Goal: Task Accomplishment & Management: Manage account settings

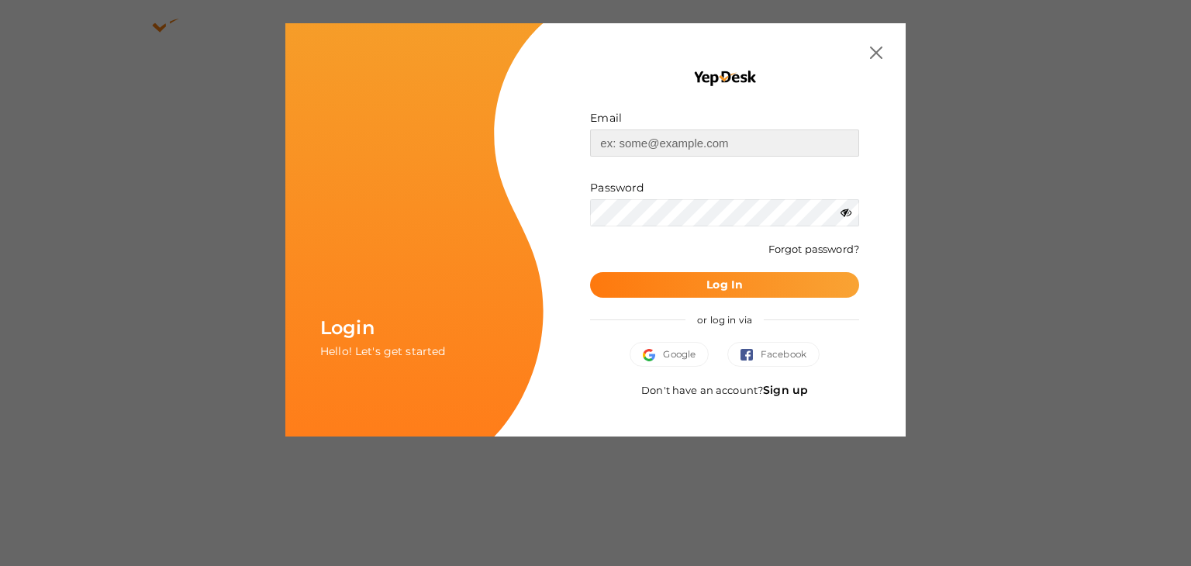
type input "[EMAIL_ADDRESS][DOMAIN_NAME]"
click at [732, 282] on b "Log In" at bounding box center [724, 285] width 36 height 14
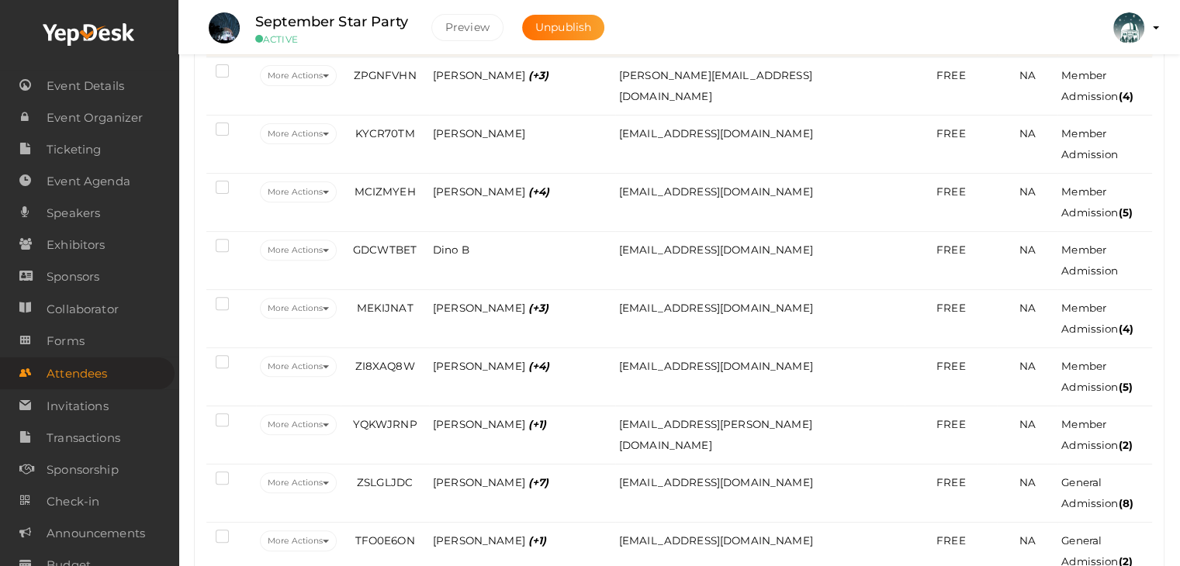
scroll to position [620, 0]
